Goal: Contribute content: Add original content to the website for others to see

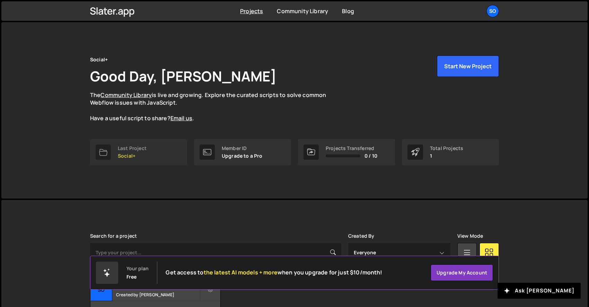
click at [158, 152] on link "Last Project Social+" at bounding box center [138, 152] width 97 height 26
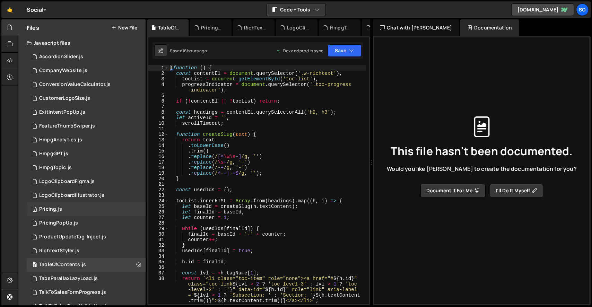
click at [80, 213] on div "3 Pricing.js 0" at bounding box center [86, 209] width 119 height 14
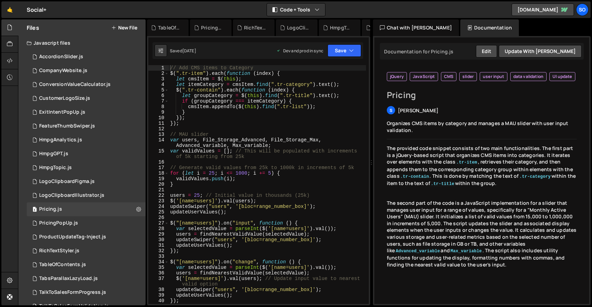
click at [201, 142] on div "// Add CMS items to Category $ ( ".tr-item" ) . each ( function ( index ) { let…" at bounding box center [267, 190] width 197 height 250
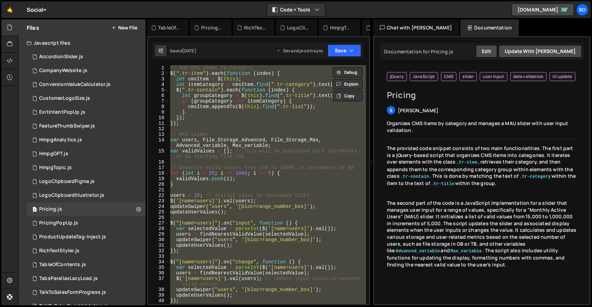
click at [240, 146] on div "// Add CMS items to Category $ ( ".tr-item" ) . each ( function ( index ) { let…" at bounding box center [267, 184] width 197 height 239
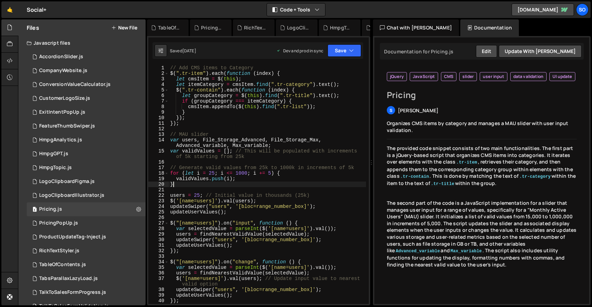
click at [258, 187] on div "// Add CMS items to Category $ ( ".tr-item" ) . each ( function ( index ) { let…" at bounding box center [267, 190] width 197 height 250
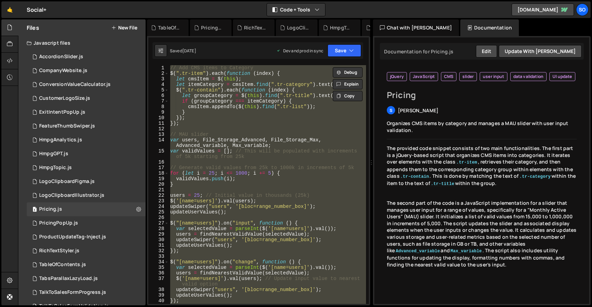
click at [257, 113] on div "// Add CMS items to Category $ ( ".tr-item" ) . each ( function ( index ) { let…" at bounding box center [267, 184] width 197 height 239
paste textarea ")();"
click at [259, 122] on div "// Add CMS items to Category $ ( ".tr-item" ) . each ( function ( index ) { let…" at bounding box center [267, 184] width 197 height 239
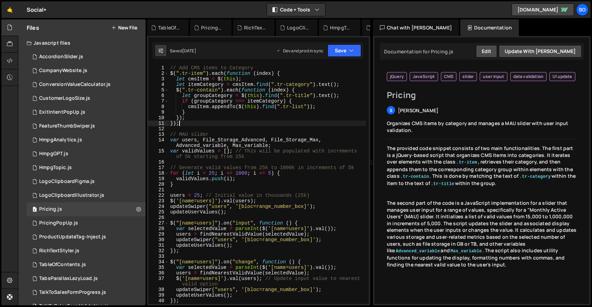
click at [219, 121] on div "// Add CMS items to Category $ ( ".tr-item" ) . each ( function ( index ) { let…" at bounding box center [267, 190] width 197 height 250
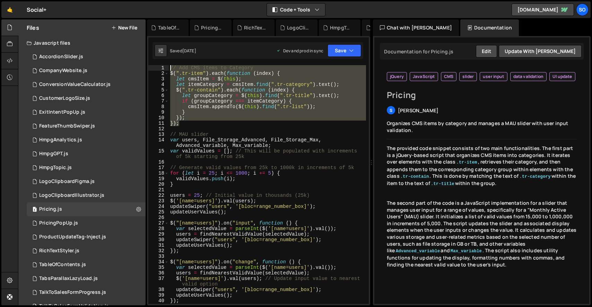
drag, startPoint x: 180, startPoint y: 122, endPoint x: 165, endPoint y: 61, distance: 62.8
click at [165, 61] on div "XXXXXXXXXXXXXXXXXXXXXXXXXXXXXXXXXXXXXXXXXXXXXXXXXXXXXXXXXXXXXXXXXXXXXXXXXXXXXXX…" at bounding box center [258, 170] width 223 height 269
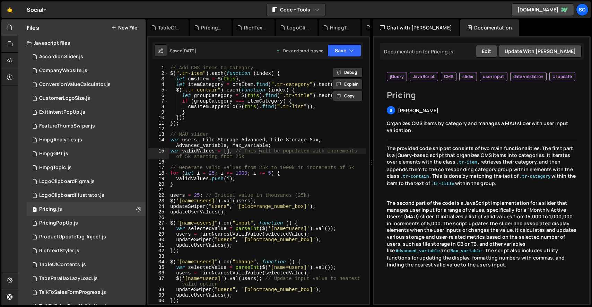
click at [259, 148] on div "// Add CMS items to Category $ ( ".tr-item" ) . each ( function ( index ) { let…" at bounding box center [267, 190] width 197 height 250
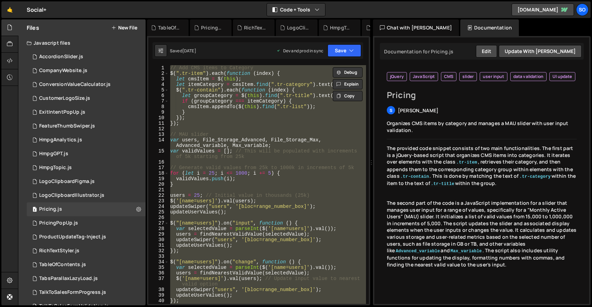
paste textarea "```"
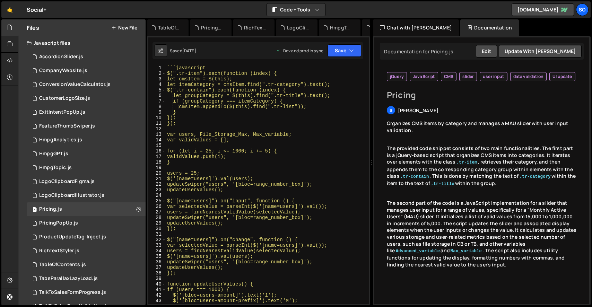
type textarea "}"
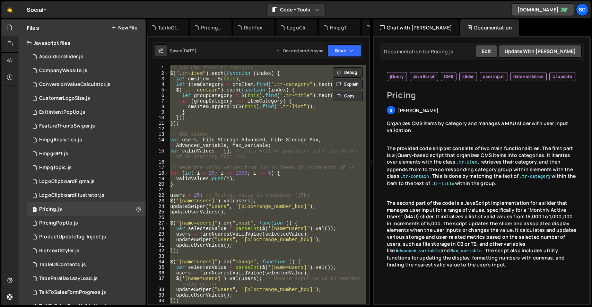
click at [213, 164] on div "// Add CMS items to Category $ ( ".tr-item" ) . each ( function ( index ) { let…" at bounding box center [267, 184] width 197 height 239
paste textarea
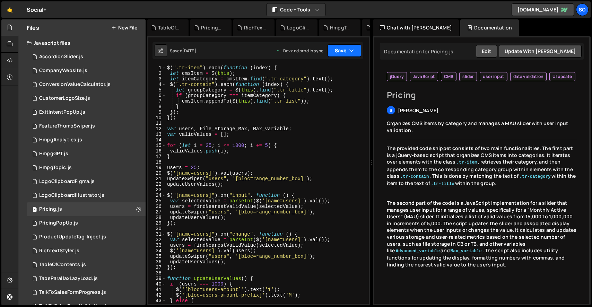
click at [337, 54] on button "Save" at bounding box center [344, 50] width 34 height 12
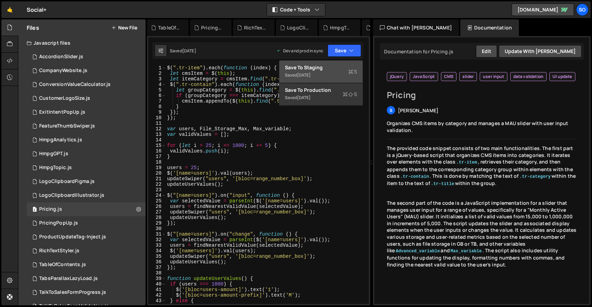
click at [317, 71] on div "Saved [DATE]" at bounding box center [321, 75] width 72 height 8
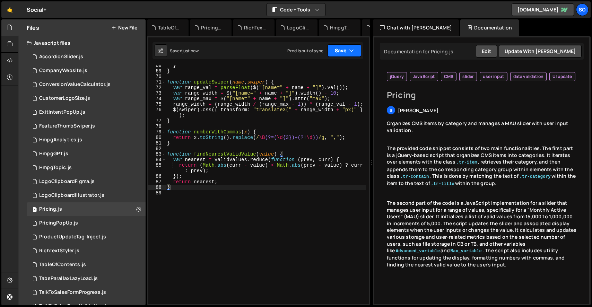
click at [348, 55] on button "Save" at bounding box center [344, 50] width 34 height 12
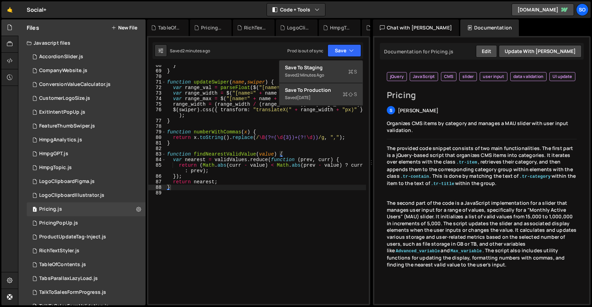
click at [249, 98] on div "} } function updateSwiper ( name , swiper ) { var range_val = parseFloat ( $ ( …" at bounding box center [266, 188] width 200 height 250
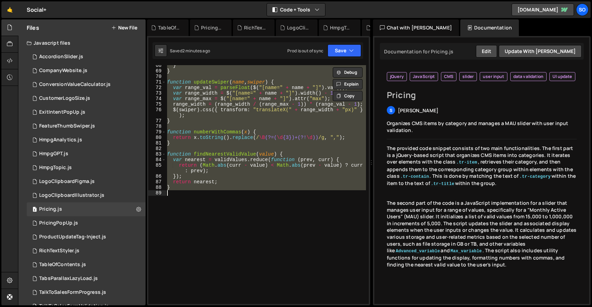
paste textarea
type textarea "}"
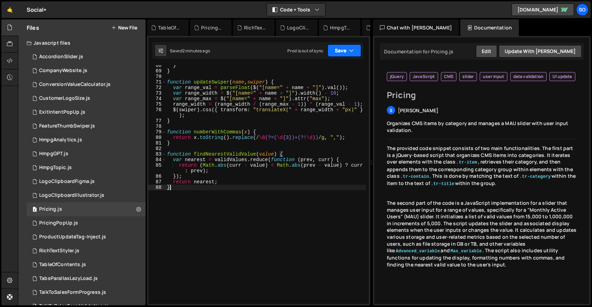
click at [343, 51] on button "Save" at bounding box center [344, 50] width 34 height 12
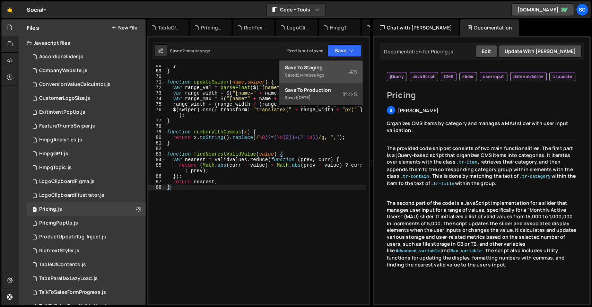
click at [322, 66] on div "Save to Staging S" at bounding box center [321, 67] width 72 height 7
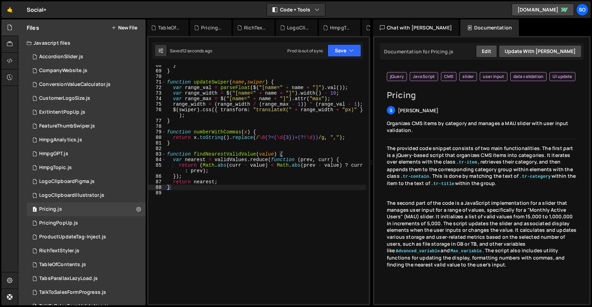
click at [326, 42] on div "Saved 12 seconds ago Prod is out of sync Upgrade to Edit Save Save to Staging S…" at bounding box center [257, 50] width 211 height 17
click at [340, 50] on button "Save" at bounding box center [344, 50] width 34 height 12
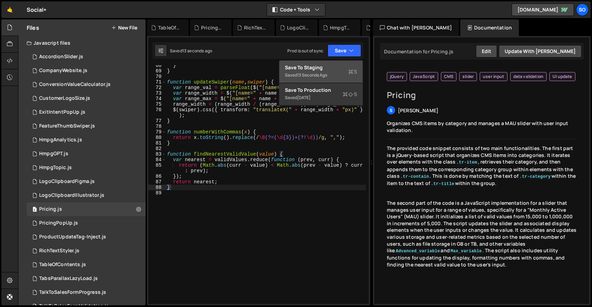
click at [321, 67] on div "Save to Staging S" at bounding box center [321, 67] width 72 height 7
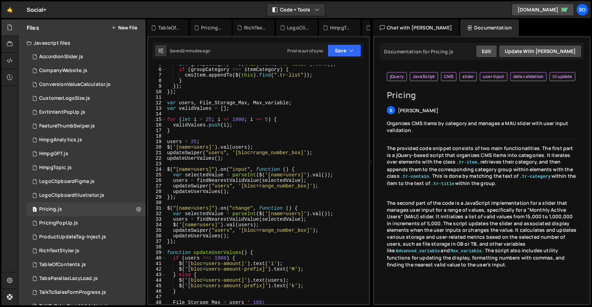
scroll to position [0, 0]
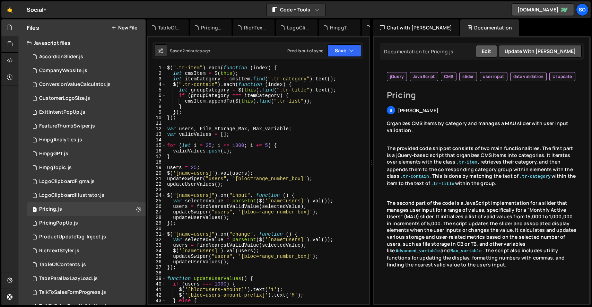
click at [497, 51] on button "Edit" at bounding box center [486, 51] width 21 height 12
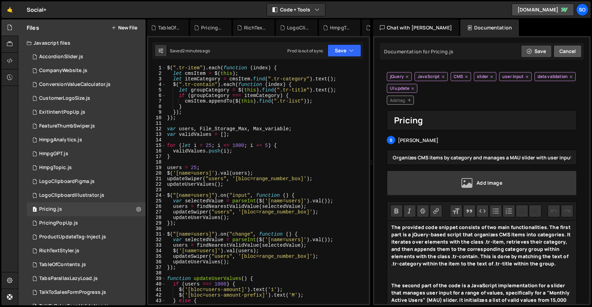
click at [561, 49] on button "Cancel" at bounding box center [567, 51] width 28 height 12
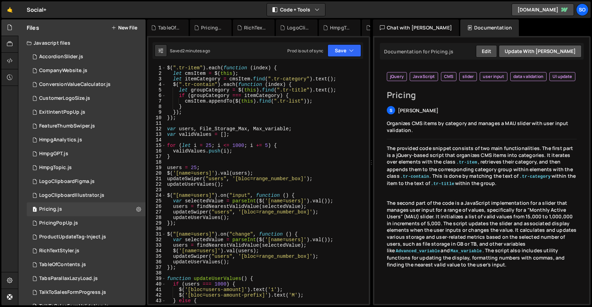
click at [557, 52] on button "Update with [PERSON_NAME]" at bounding box center [540, 51] width 83 height 12
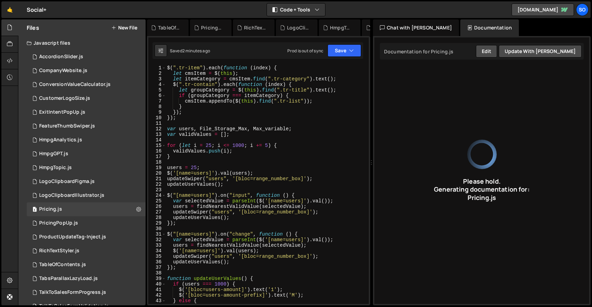
type input "JavaScript dynamically updates UI based on user input, managing categories and …"
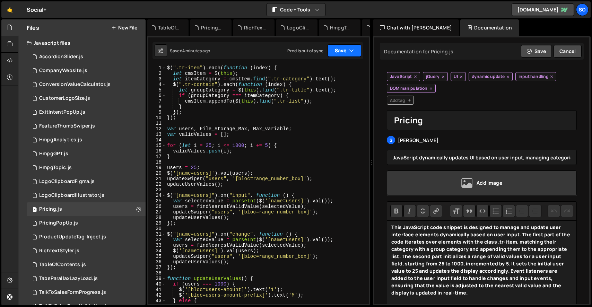
click at [338, 55] on button "Save" at bounding box center [344, 50] width 34 height 12
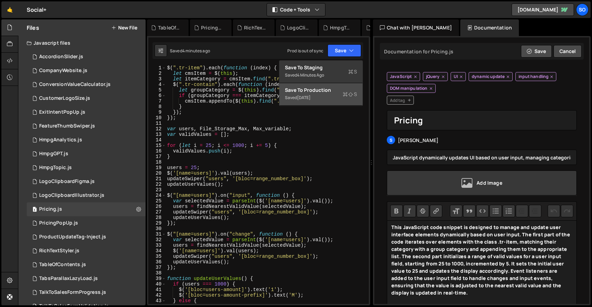
click at [336, 96] on div "Saved [DATE]" at bounding box center [321, 98] width 72 height 8
